Goal: Task Accomplishment & Management: Manage account settings

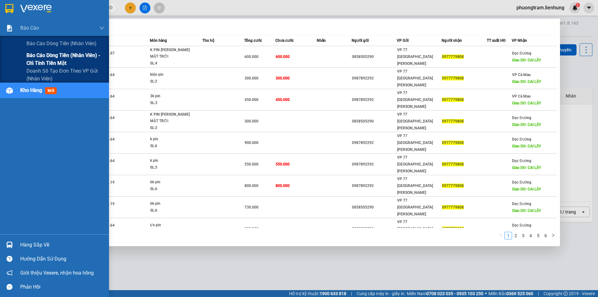
click at [41, 55] on span "Báo cáo dòng tiền (nhân viên) - chỉ tính tiền mặt" at bounding box center [65, 59] width 78 height 16
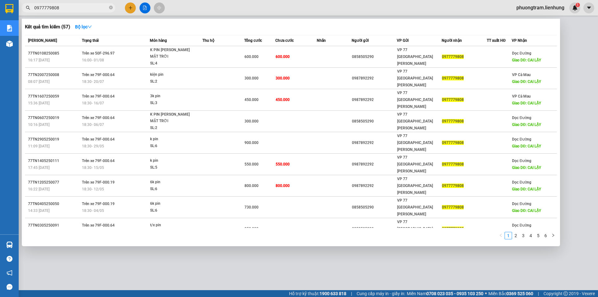
click at [171, 6] on div at bounding box center [299, 148] width 598 height 297
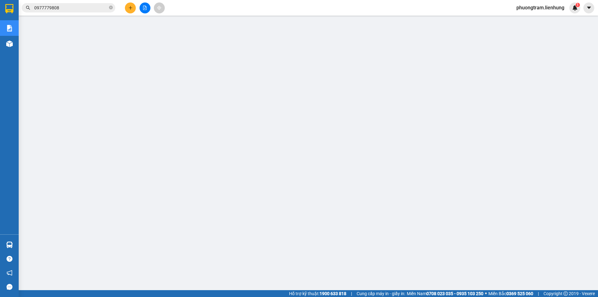
click at [551, 5] on span "phuongtram.lienhung" at bounding box center [540, 8] width 58 height 8
click at [540, 19] on span "Đăng xuất" at bounding box center [543, 19] width 46 height 7
